Goal: Navigation & Orientation: Go to known website

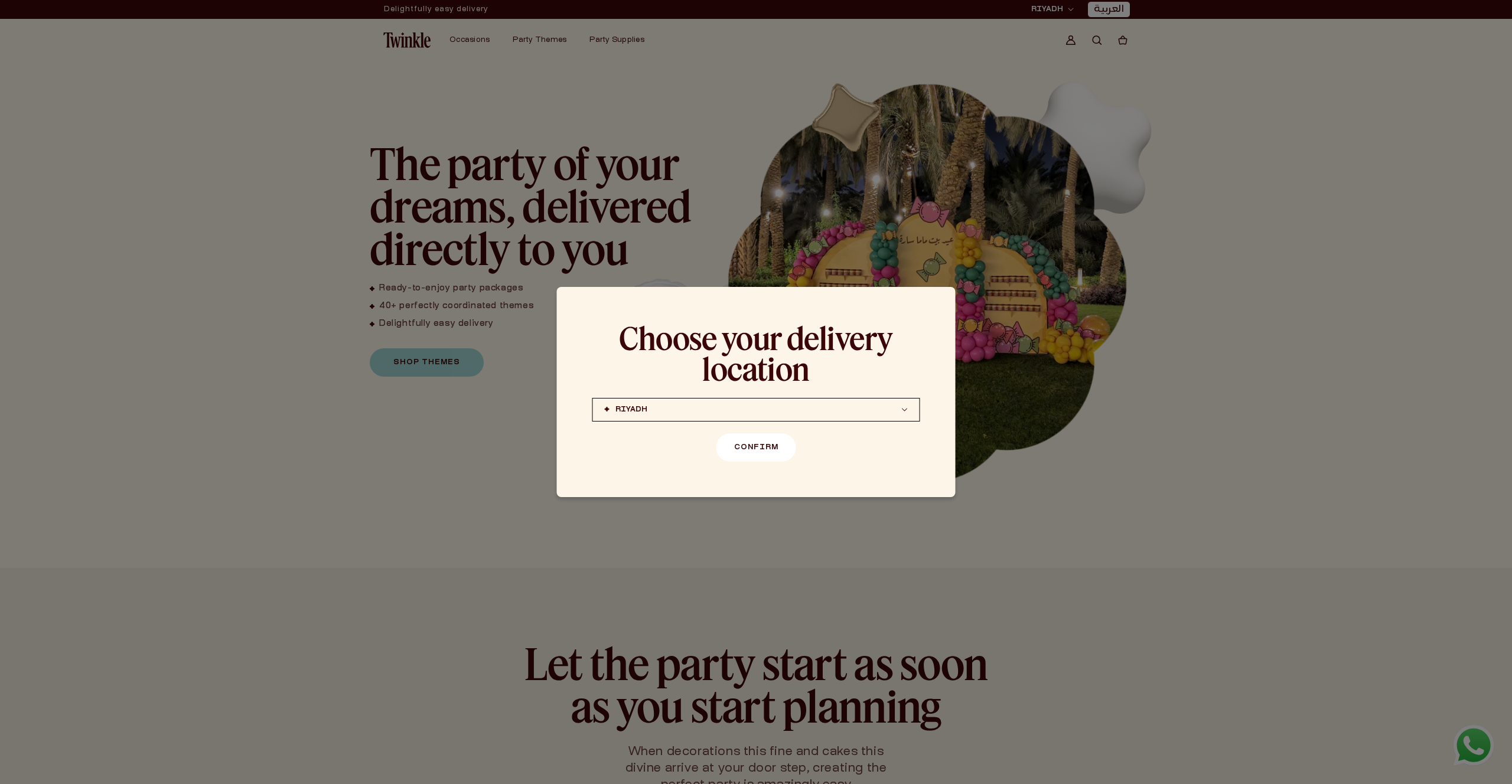
click at [754, 454] on button "Confirm" at bounding box center [756, 447] width 80 height 28
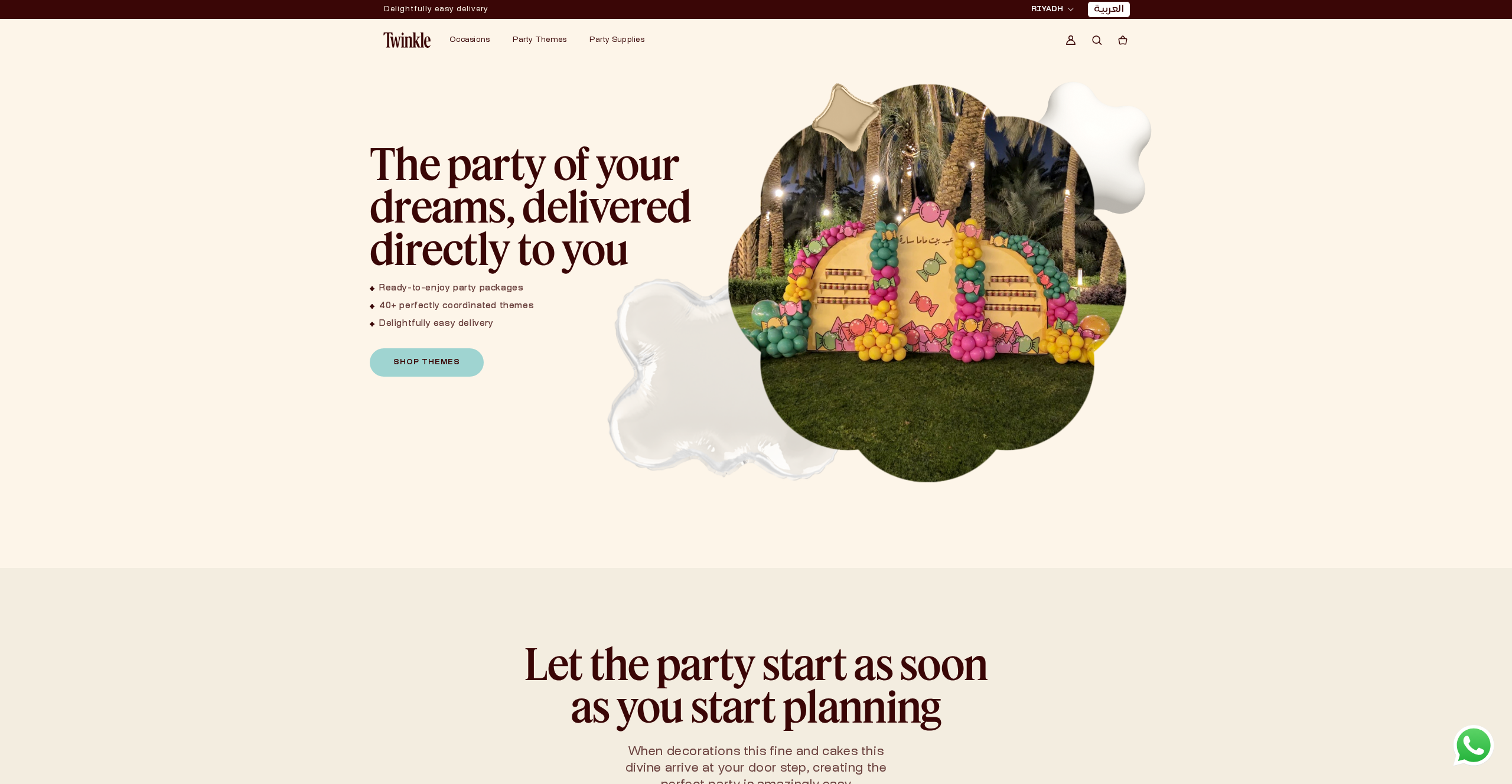
click at [1094, 8] on link "العربية" at bounding box center [1108, 10] width 30 height 12
